Goal: Task Accomplishment & Management: Use online tool/utility

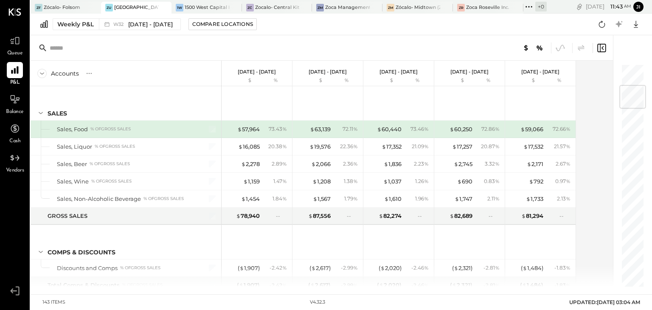
scroll to position [184, 0]
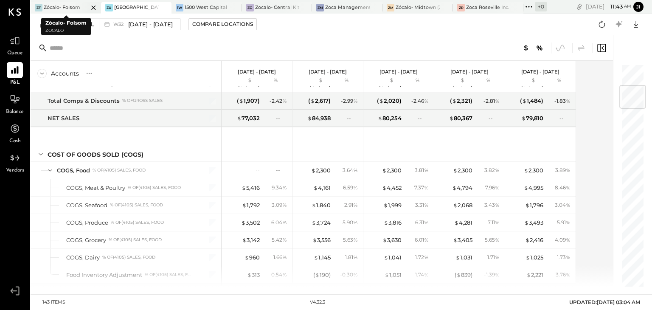
click at [81, 8] on div at bounding box center [86, 7] width 30 height 11
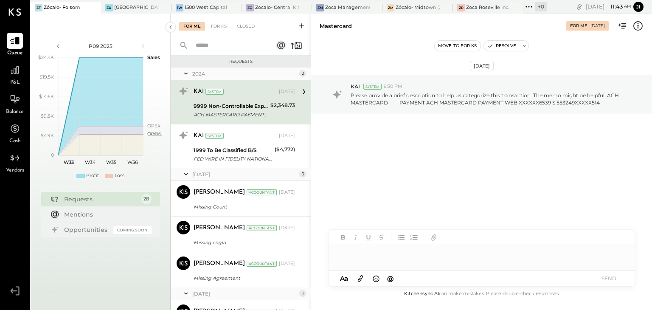
click at [13, 80] on span "P&L" at bounding box center [15, 83] width 10 height 8
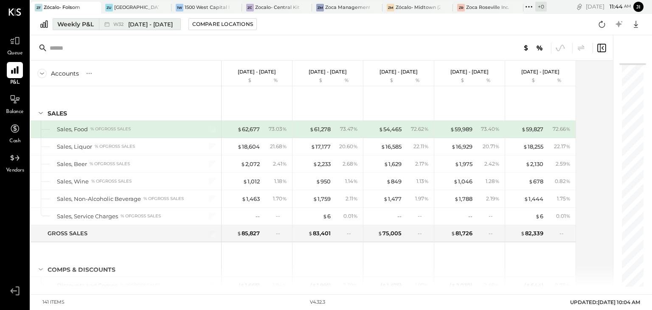
click at [136, 21] on span "[DATE] - [DATE]" at bounding box center [150, 24] width 45 height 8
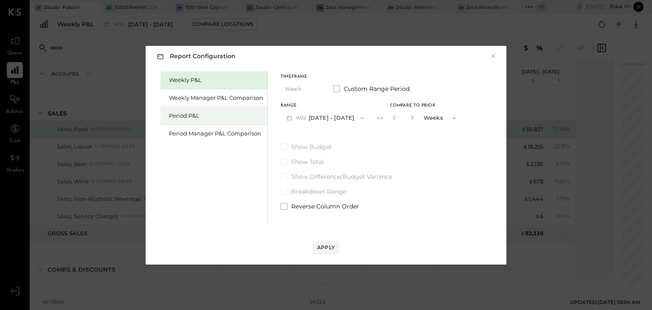
click at [214, 111] on div "Period P&L" at bounding box center [213, 116] width 107 height 18
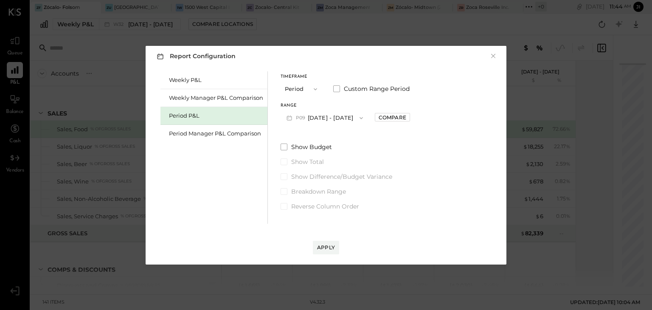
click at [295, 90] on button "Period" at bounding box center [302, 89] width 42 height 16
click at [295, 116] on span "YTD" at bounding box center [291, 119] width 8 height 6
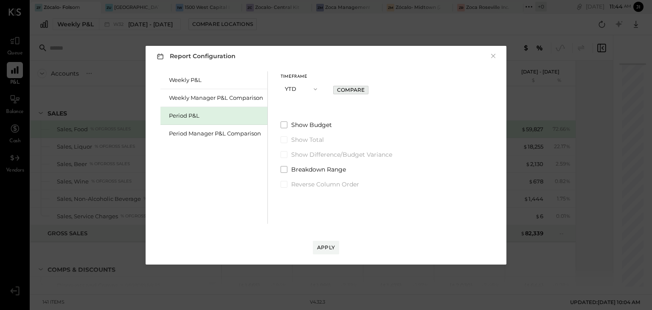
click at [350, 92] on div "Compare" at bounding box center [351, 89] width 28 height 7
click at [365, 87] on icon "button" at bounding box center [365, 88] width 5 height 5
click at [346, 89] on icon "button" at bounding box center [347, 89] width 2 height 5
type input "*"
click at [286, 154] on span at bounding box center [284, 154] width 7 height 7
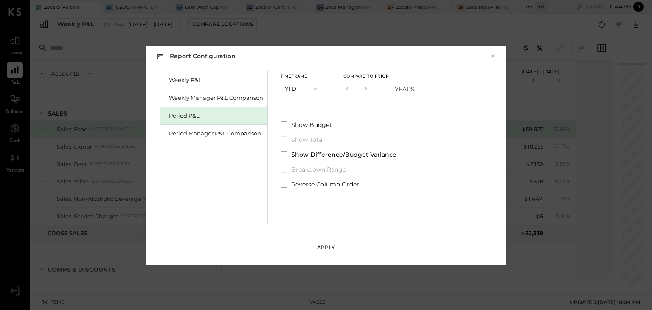
click at [328, 247] on div "Apply" at bounding box center [326, 247] width 18 height 7
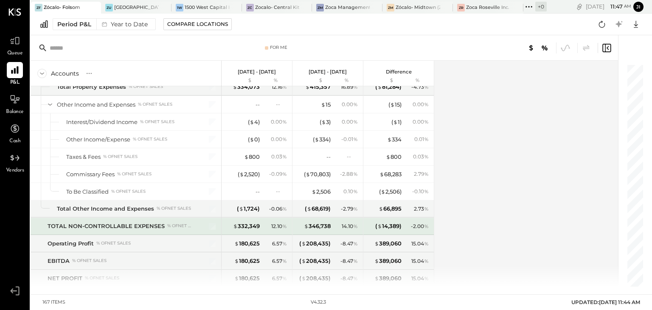
scroll to position [2381, 0]
